Goal: Task Accomplishment & Management: Use online tool/utility

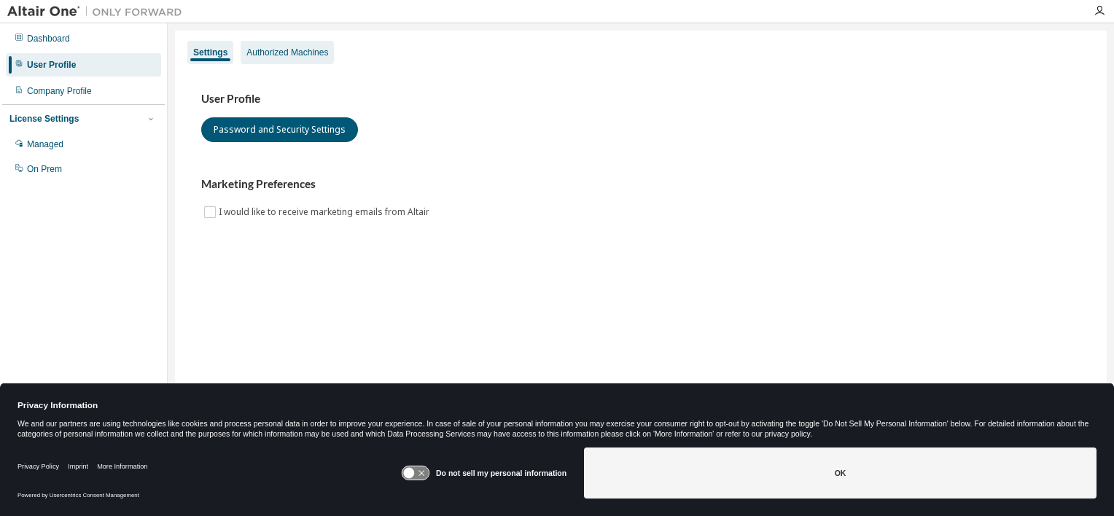
click at [303, 50] on div "Authorized Machines" at bounding box center [288, 53] width 82 height 12
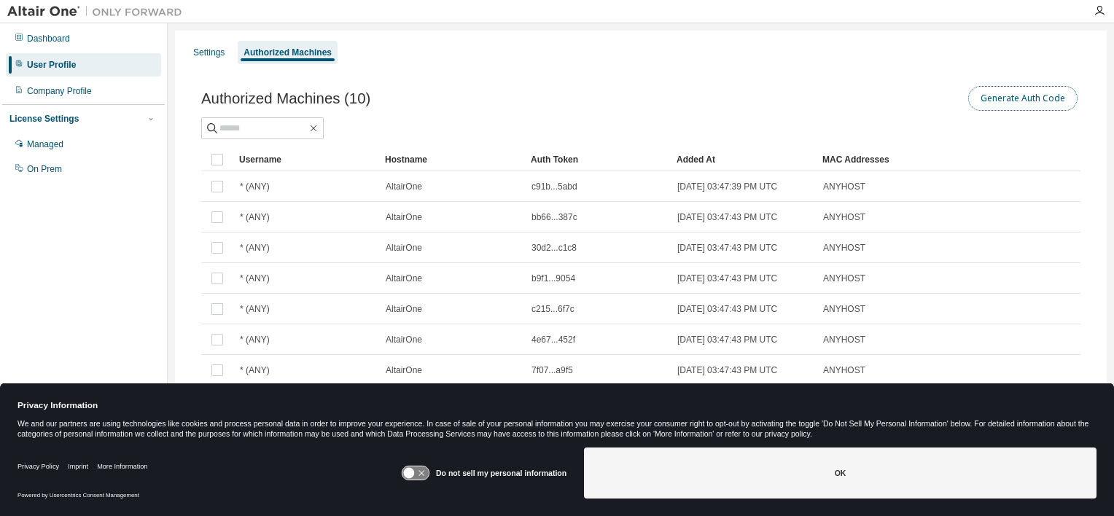
click at [1020, 98] on button "Generate Auth Code" at bounding box center [1023, 98] width 109 height 25
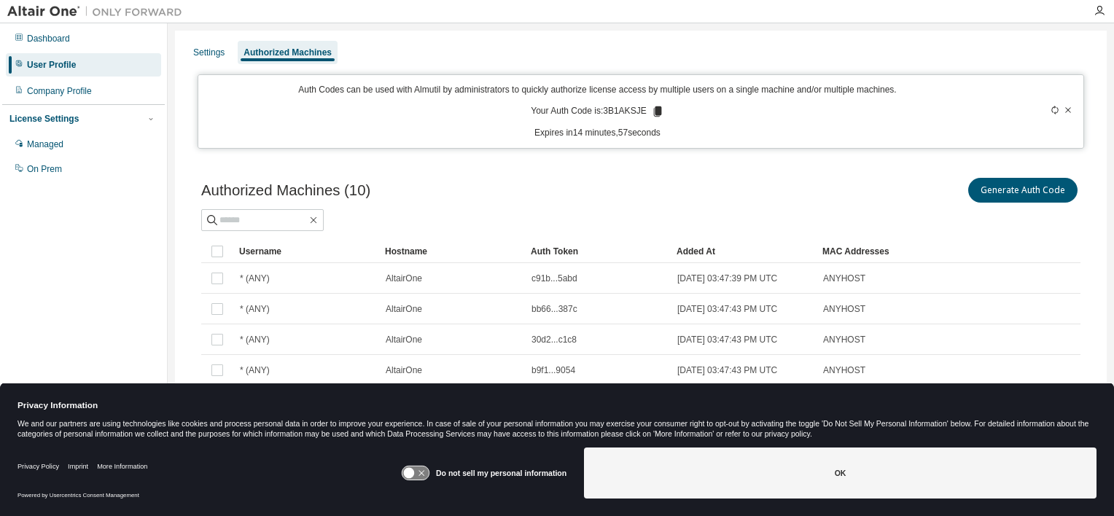
click at [654, 108] on icon at bounding box center [658, 111] width 8 height 10
